Goal: Task Accomplishment & Management: Manage account settings

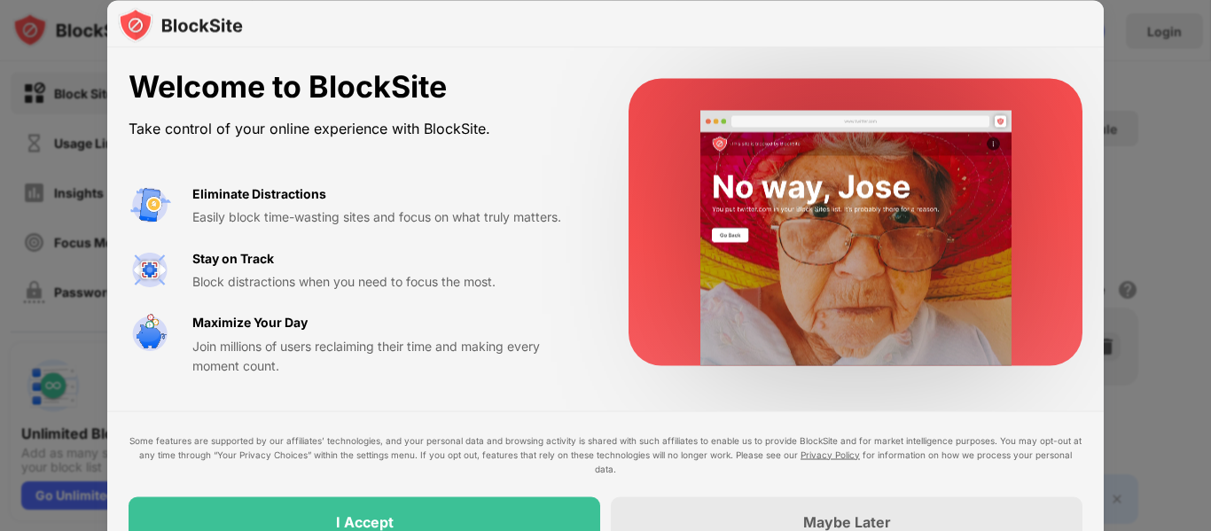
click at [974, 153] on div at bounding box center [605, 265] width 1211 height 531
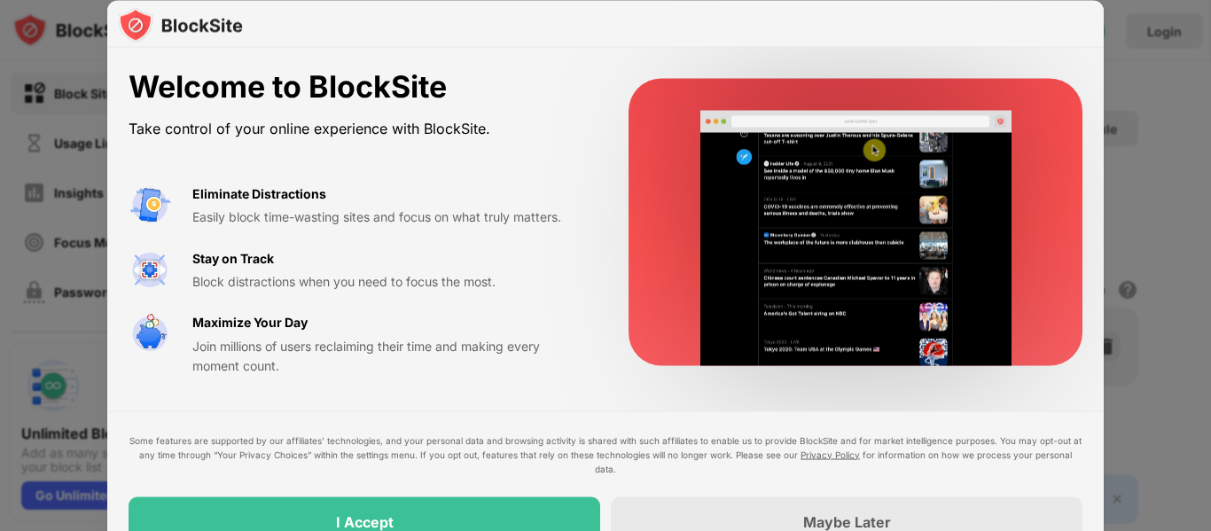
drag, startPoint x: 839, startPoint y: 432, endPoint x: 839, endPoint y: 442, distance: 10.6
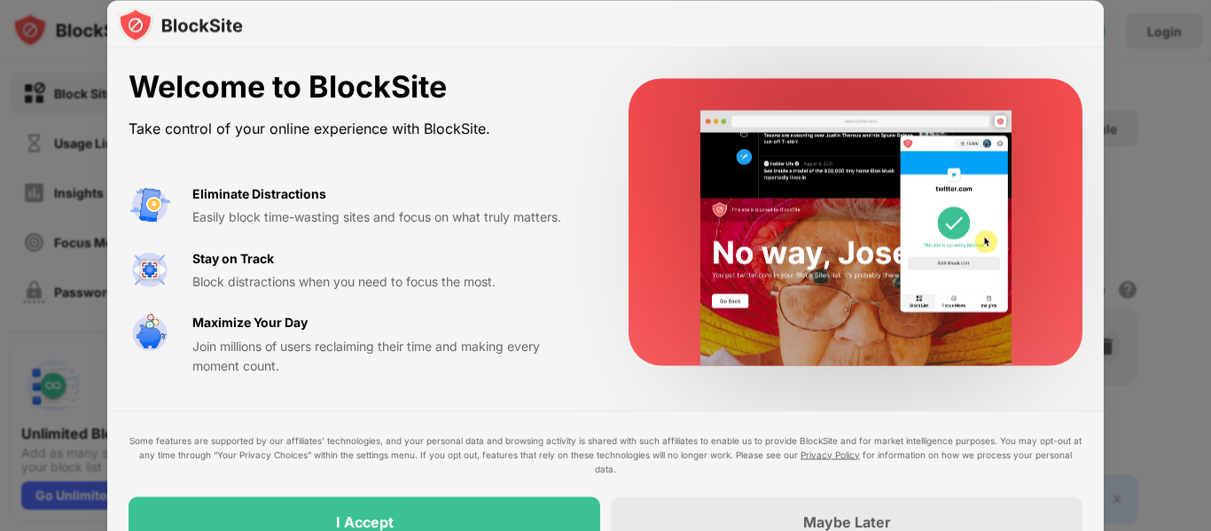
click at [839, 442] on div "Some features are supported by our affiliates’ technologies, and your personal …" at bounding box center [605, 489] width 997 height 157
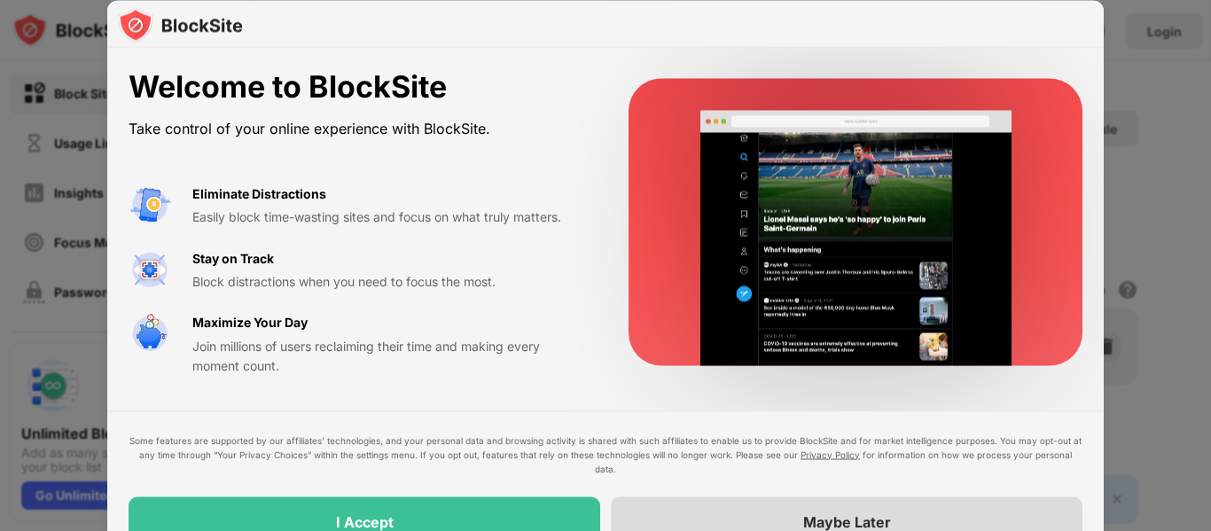
click at [804, 521] on div "Maybe Later" at bounding box center [847, 522] width 88 height 18
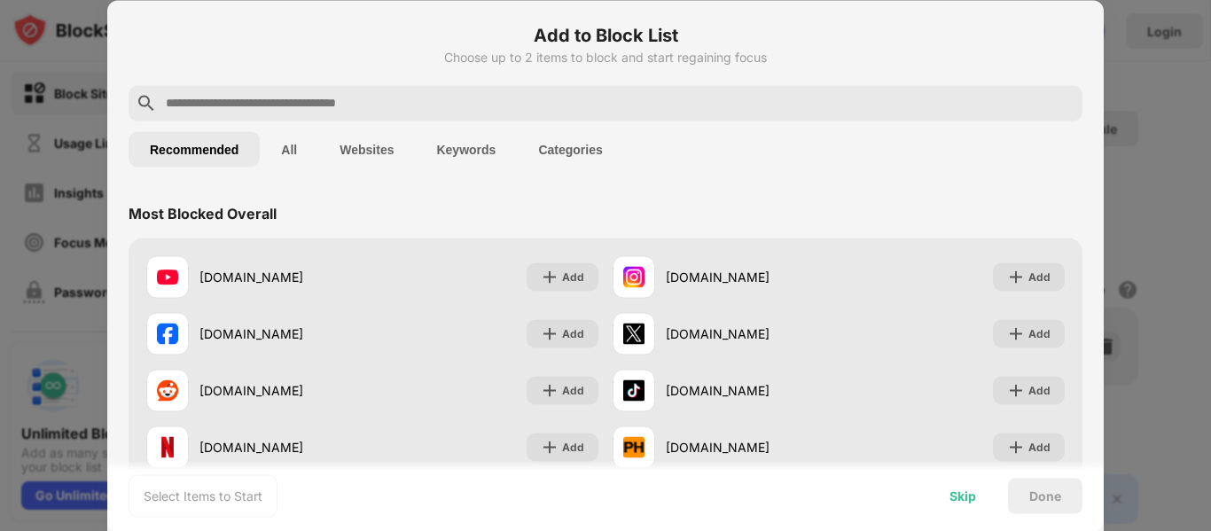
click at [959, 500] on div "Skip" at bounding box center [963, 496] width 27 height 14
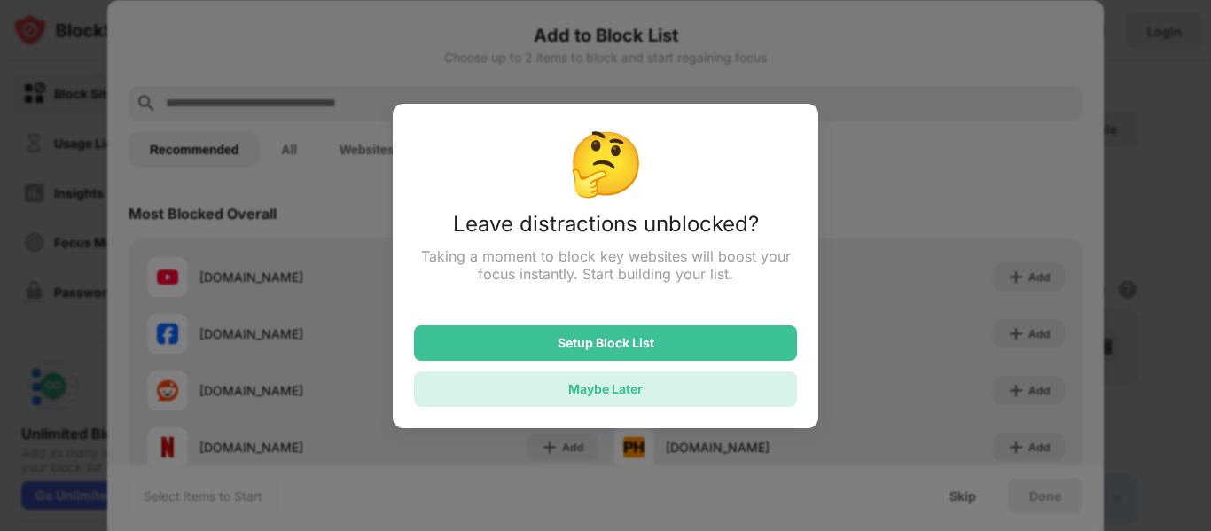
click at [725, 386] on div "Maybe Later" at bounding box center [605, 389] width 383 height 35
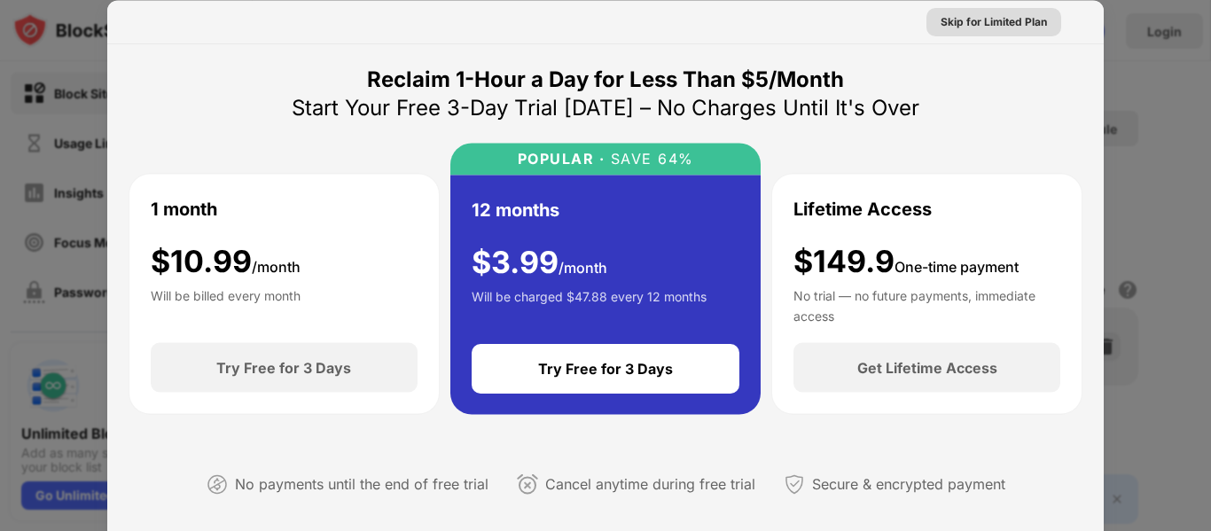
click at [974, 18] on div "Skip for Limited Plan" at bounding box center [994, 21] width 106 height 18
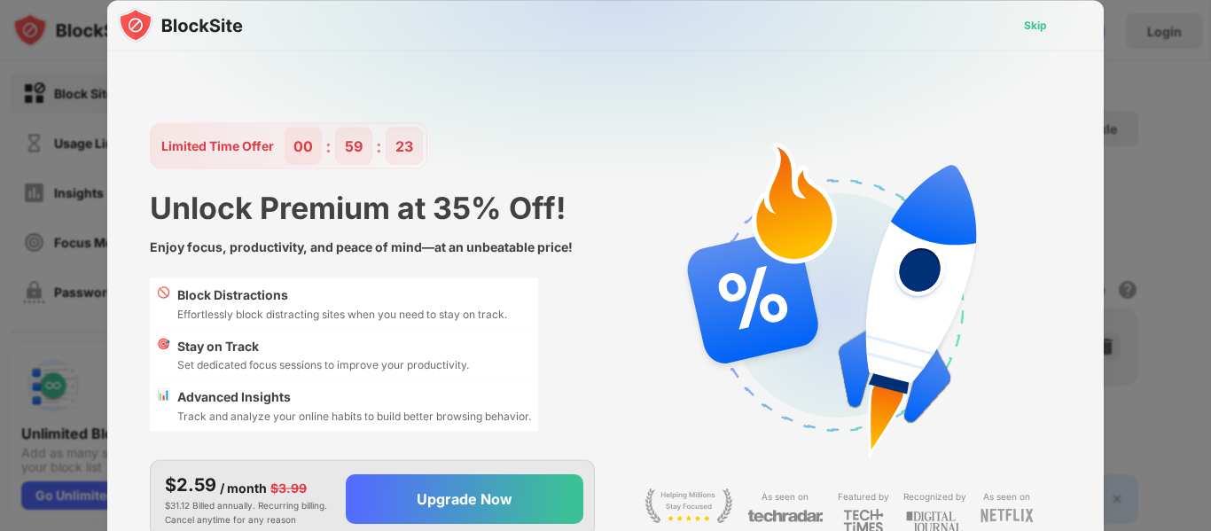
click at [974, 31] on div "Skip" at bounding box center [1035, 25] width 23 height 18
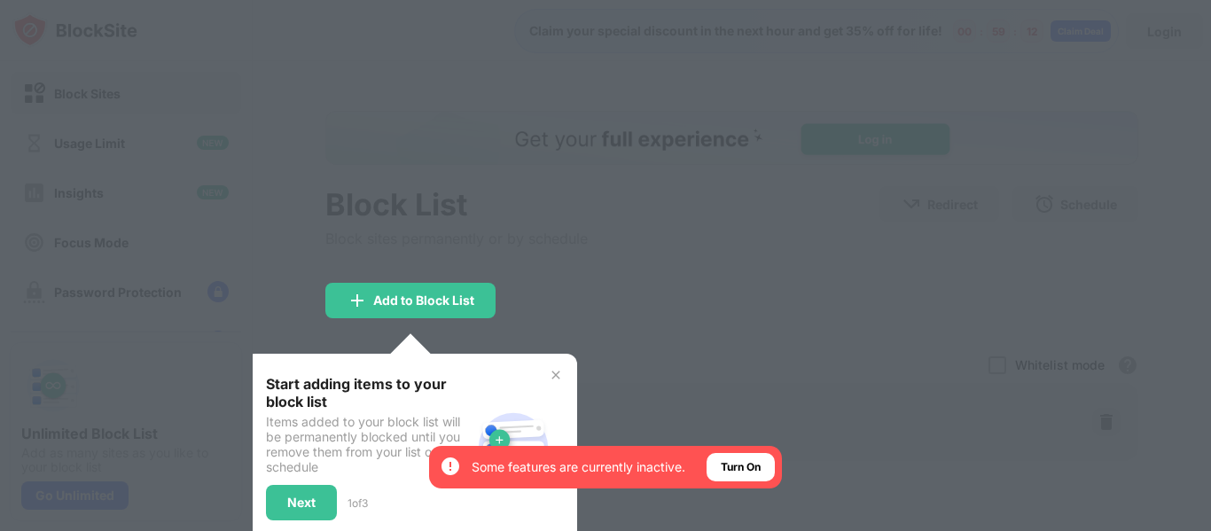
click at [556, 373] on img at bounding box center [556, 375] width 14 height 14
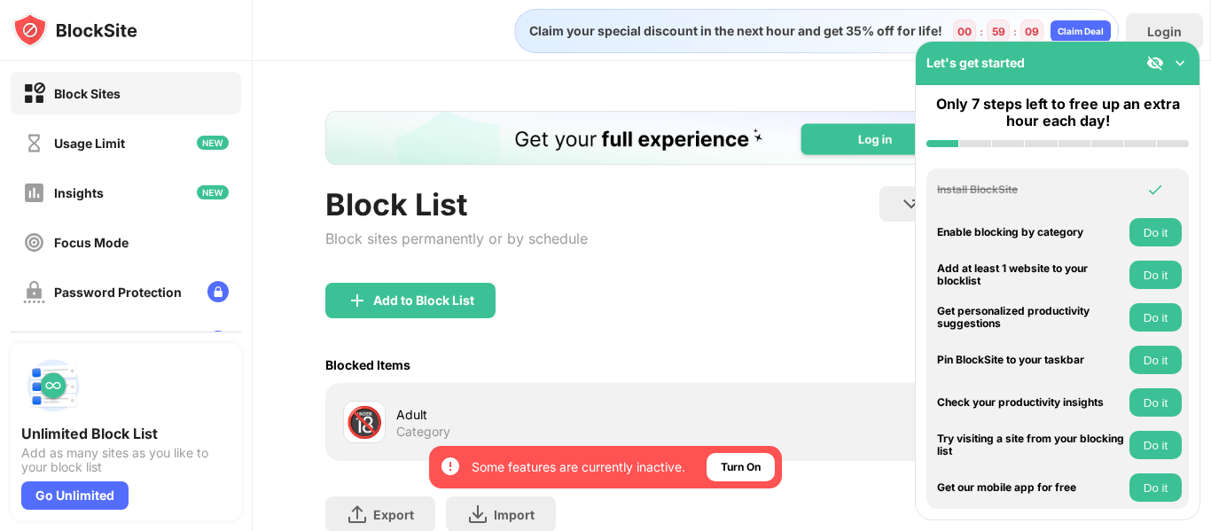
click at [723, 238] on div "Block List Block sites permanently or by schedule Redirect Choose a site to be …" at bounding box center [731, 234] width 813 height 97
